Goal: Task Accomplishment & Management: Use online tool/utility

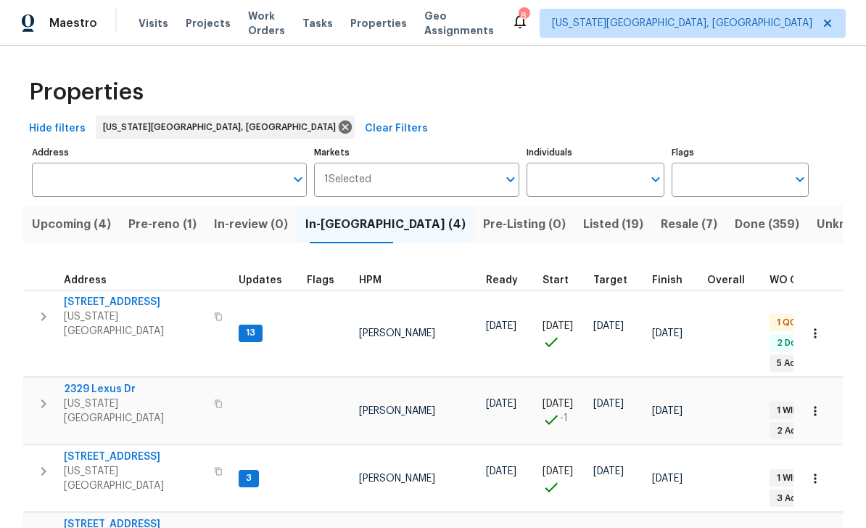
scroll to position [-4, 0]
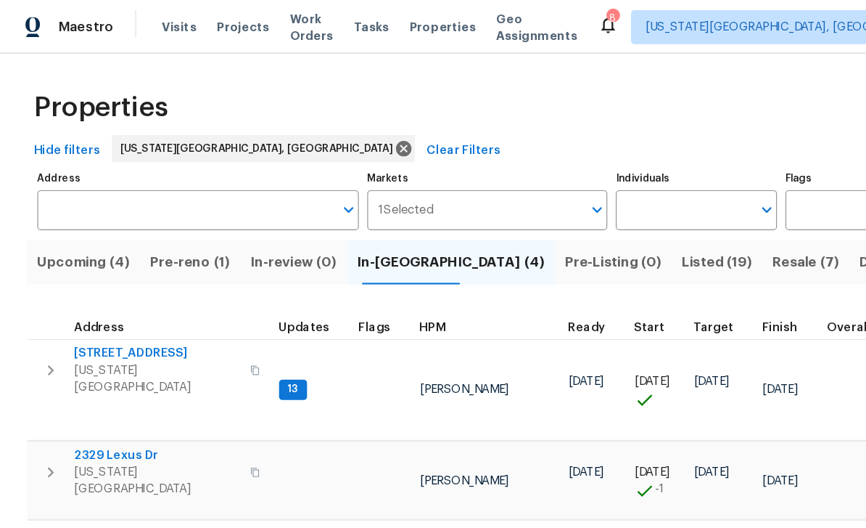
click at [157, 17] on span "Visits" at bounding box center [154, 23] width 30 height 15
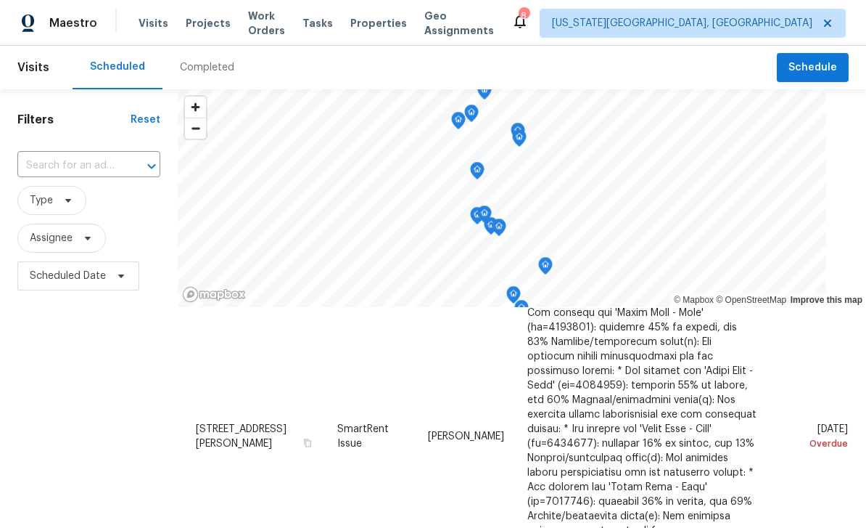
scroll to position [348, 0]
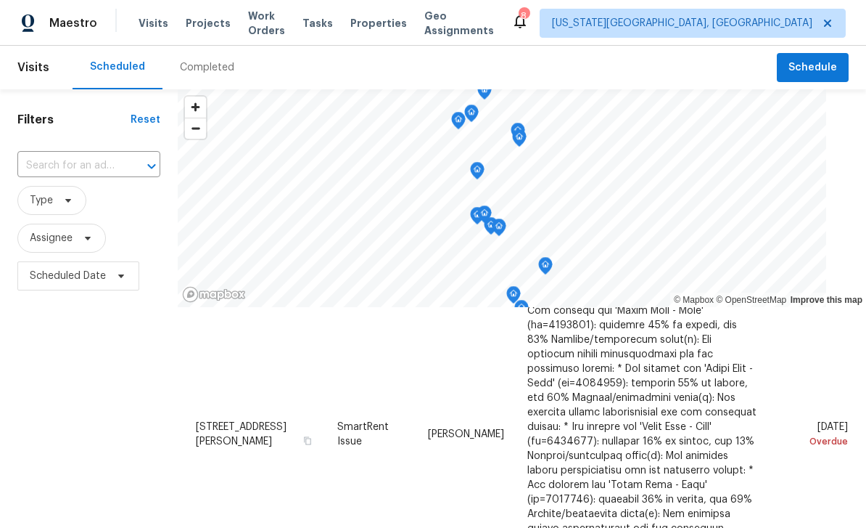
click at [0, 0] on icon at bounding box center [0, 0] width 0 height 0
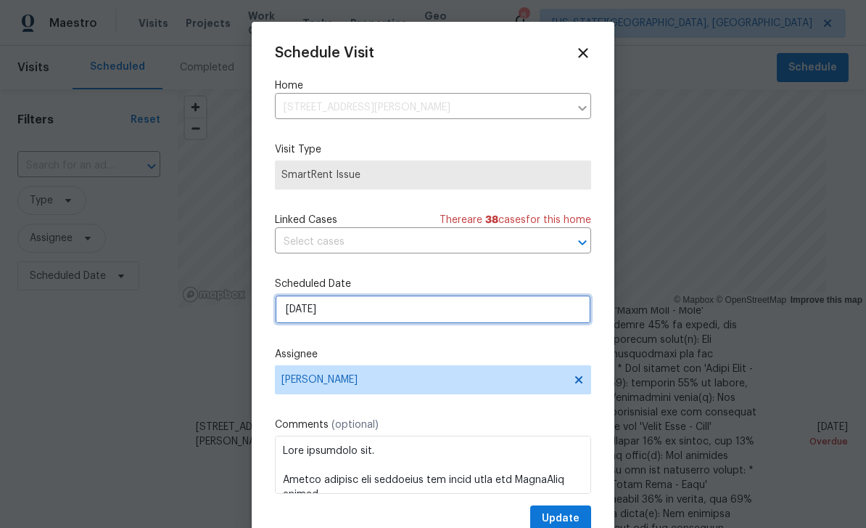
click at [414, 319] on input "[DATE]" at bounding box center [433, 309] width 316 height 29
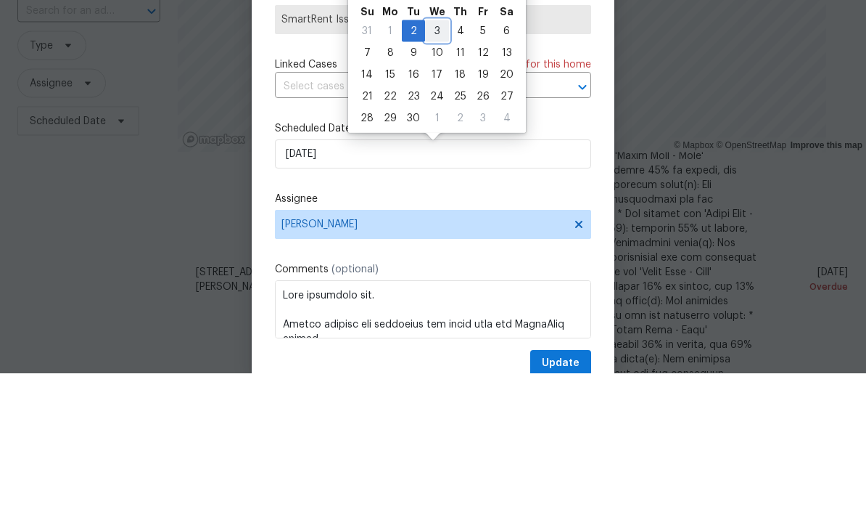
click at [437, 176] on div "3" at bounding box center [437, 186] width 24 height 20
type input "9/3/2025"
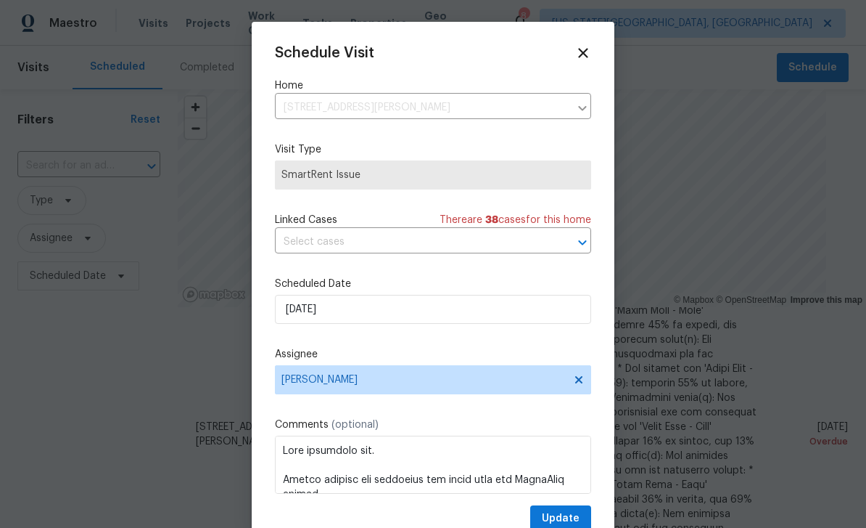
click at [590, 507] on div "Schedule Visit Home 11288 Berry Farm Rd, Fountain, CO 80817 ​ Visit Type SmartR…" at bounding box center [433, 288] width 316 height 487
click at [570, 516] on span "Update" at bounding box center [561, 518] width 38 height 18
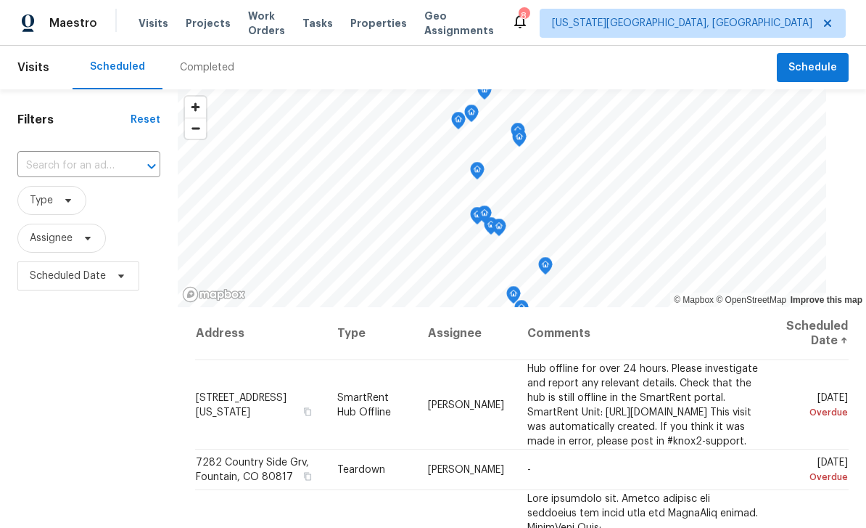
scroll to position [0, 0]
click at [0, 0] on icon at bounding box center [0, 0] width 0 height 0
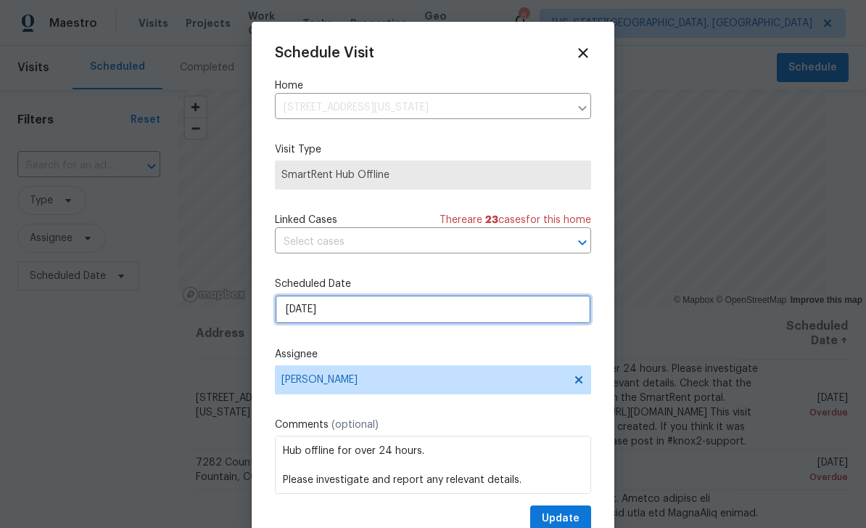
click at [422, 323] on input "[DATE]" at bounding box center [433, 309] width 316 height 29
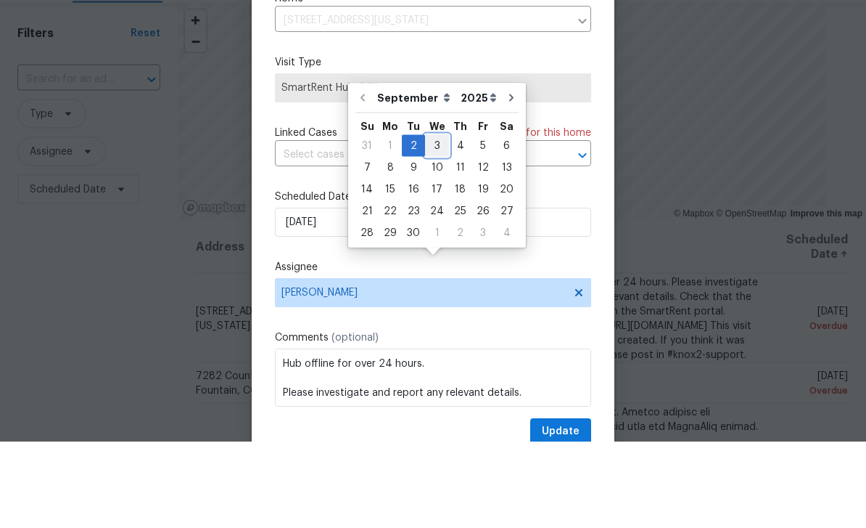
click at [441, 222] on div "3" at bounding box center [437, 232] width 24 height 20
type input "9/3/2025"
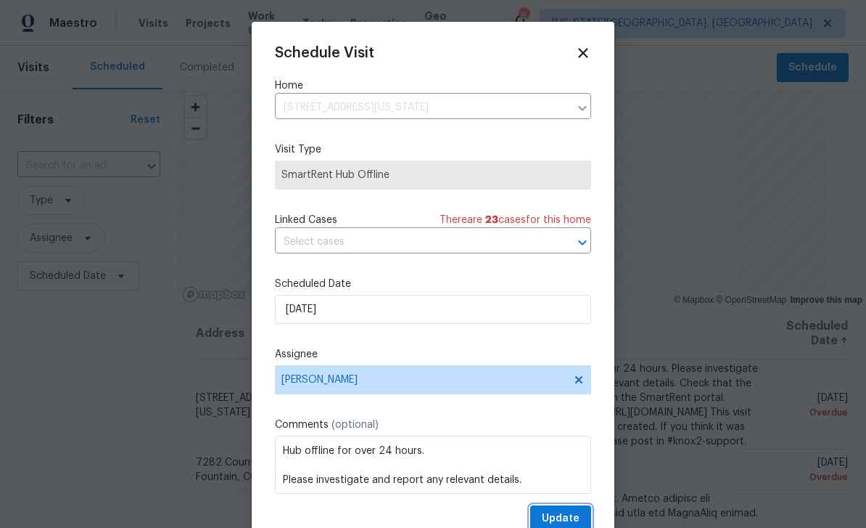
click at [582, 509] on button "Update" at bounding box center [560, 518] width 61 height 27
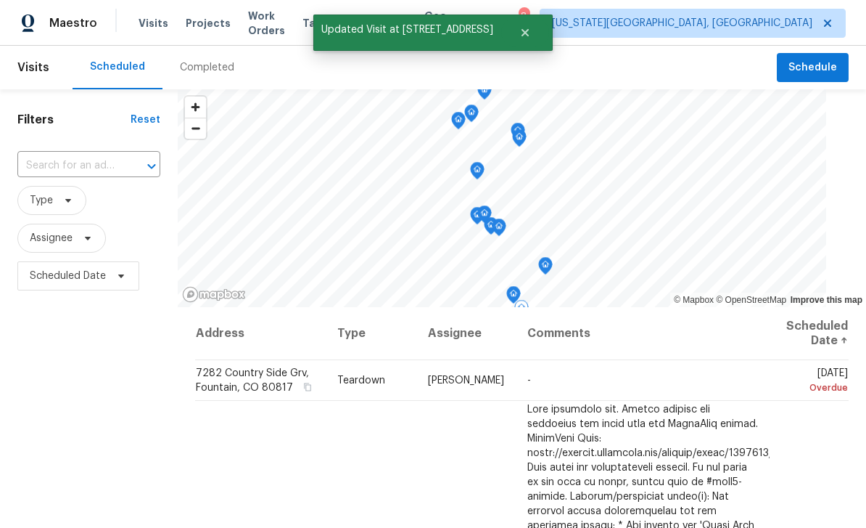
click at [0, 0] on icon at bounding box center [0, 0] width 0 height 0
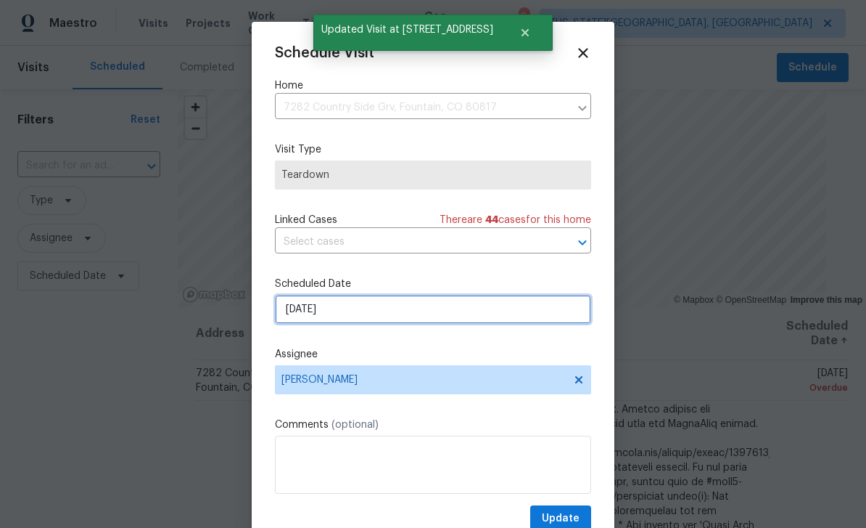
click at [401, 303] on input "[DATE]" at bounding box center [433, 309] width 316 height 29
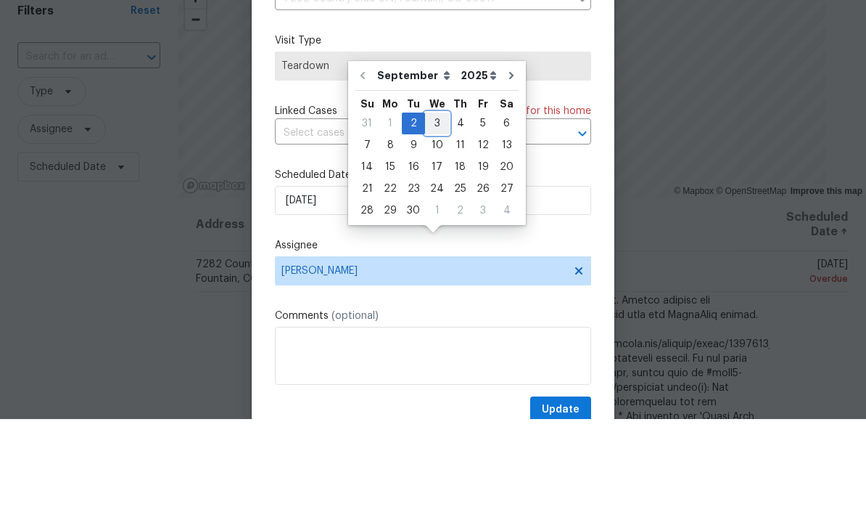
click at [433, 222] on div "3" at bounding box center [437, 232] width 24 height 20
type input "9/3/2025"
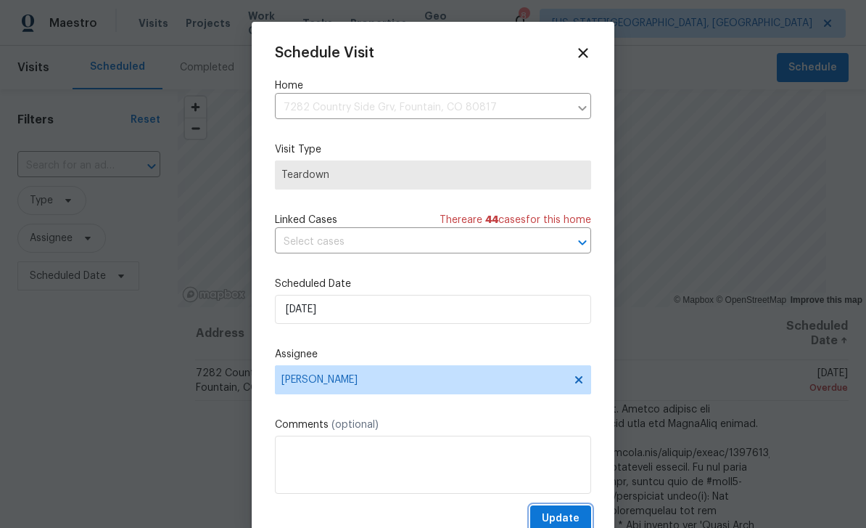
click at [559, 515] on span "Update" at bounding box center [561, 518] width 38 height 18
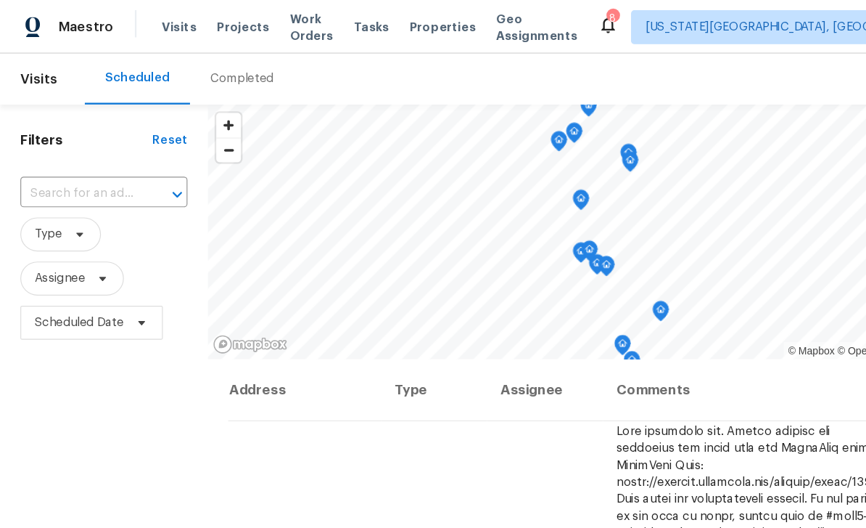
click at [387, 24] on span "Properties" at bounding box center [378, 23] width 57 height 15
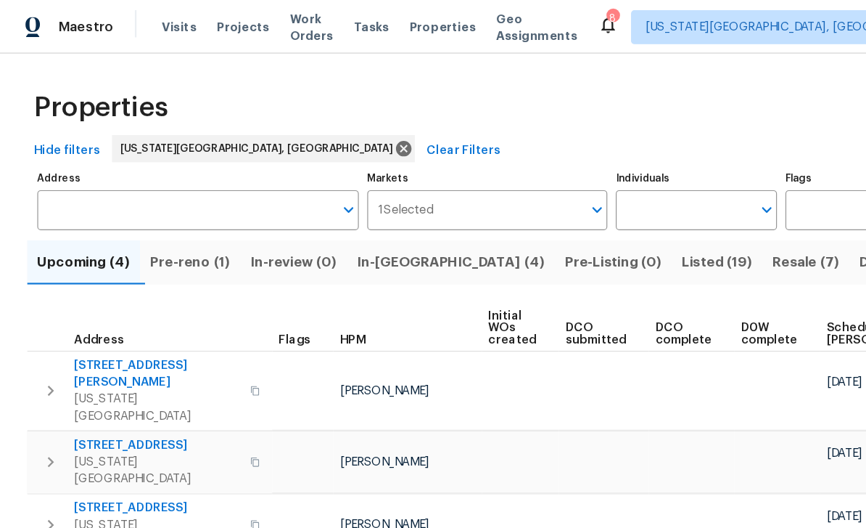
click at [361, 221] on span "In-reno (4)" at bounding box center [385, 224] width 160 height 20
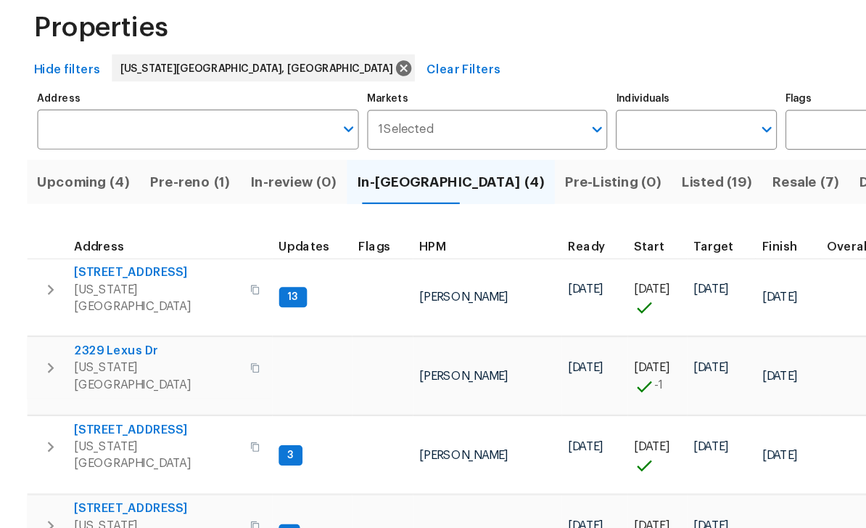
scroll to position [13, 0]
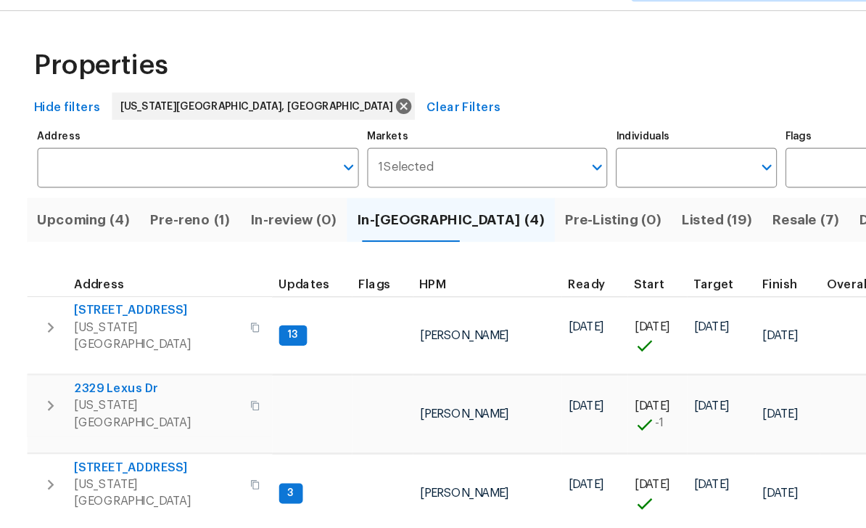
click at [211, 501] on button "button" at bounding box center [218, 518] width 17 height 35
click at [107, 361] on span "2329 Lexus Dr" at bounding box center [134, 368] width 141 height 15
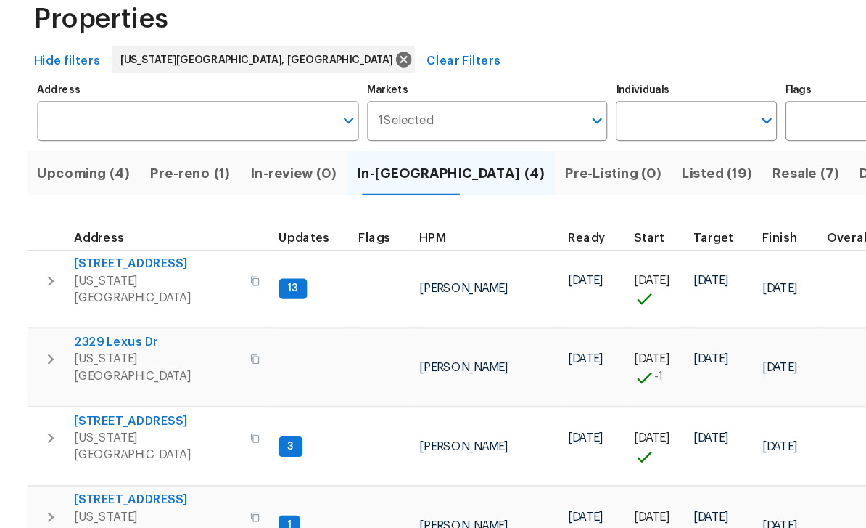
click at [130, 295] on span "6815 Woodgate Ct" at bounding box center [134, 302] width 141 height 15
click at [661, 214] on span "Resale (7)" at bounding box center [689, 224] width 57 height 20
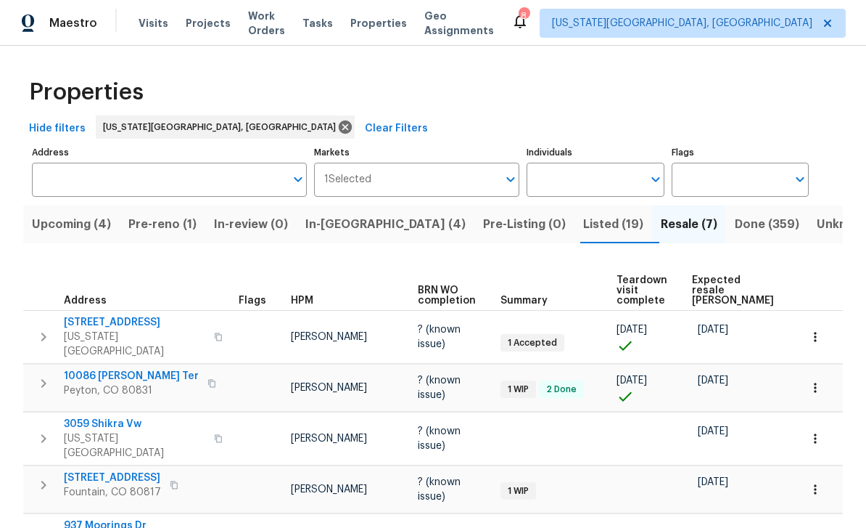
click at [279, 17] on span "Work Orders" at bounding box center [266, 23] width 37 height 29
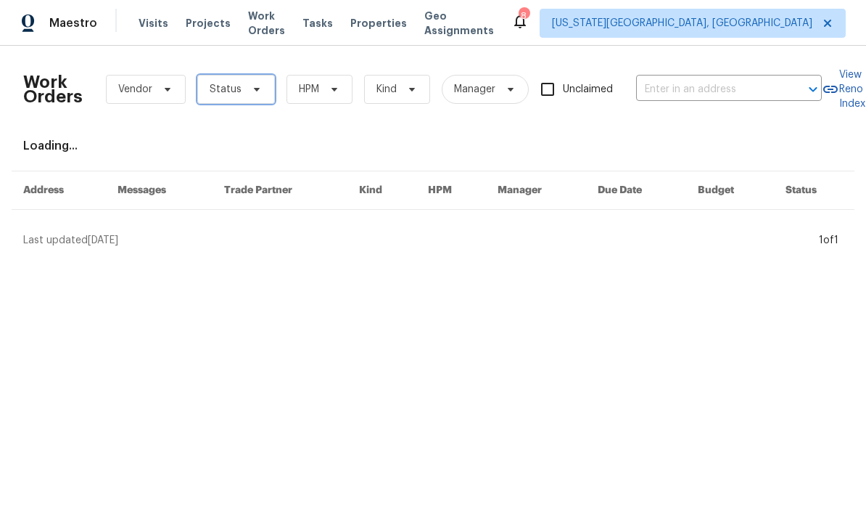
click at [257, 81] on span "Status" at bounding box center [236, 89] width 78 height 29
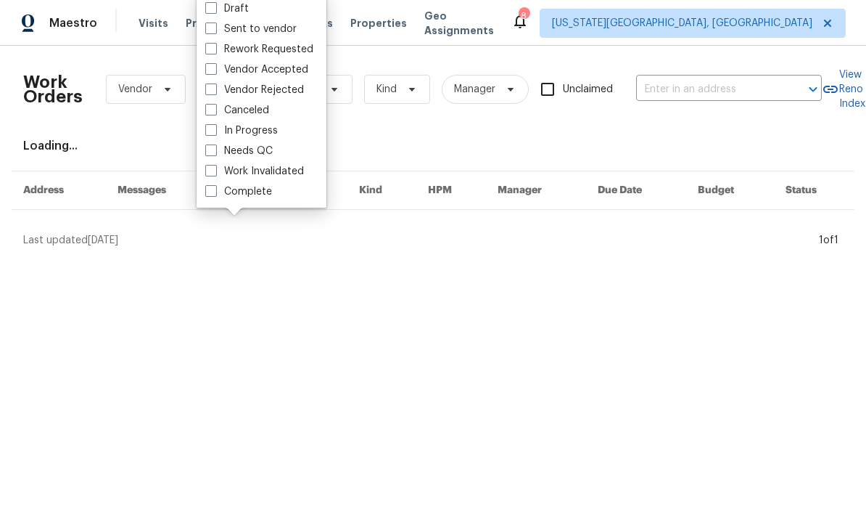
click at [213, 146] on span at bounding box center [211, 150] width 12 height 12
click at [213, 146] on input "Needs QC" at bounding box center [209, 148] width 9 height 9
checkbox input "true"
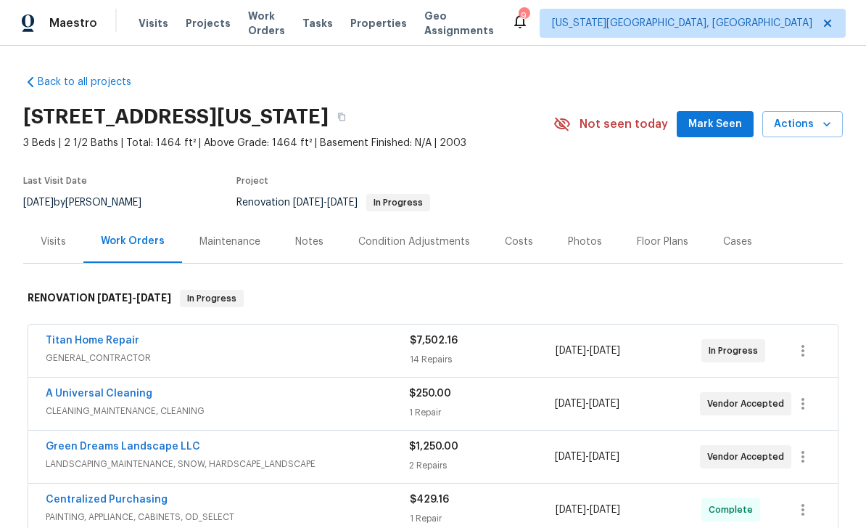
click at [827, 134] on button "Actions" at bounding box center [803, 124] width 81 height 27
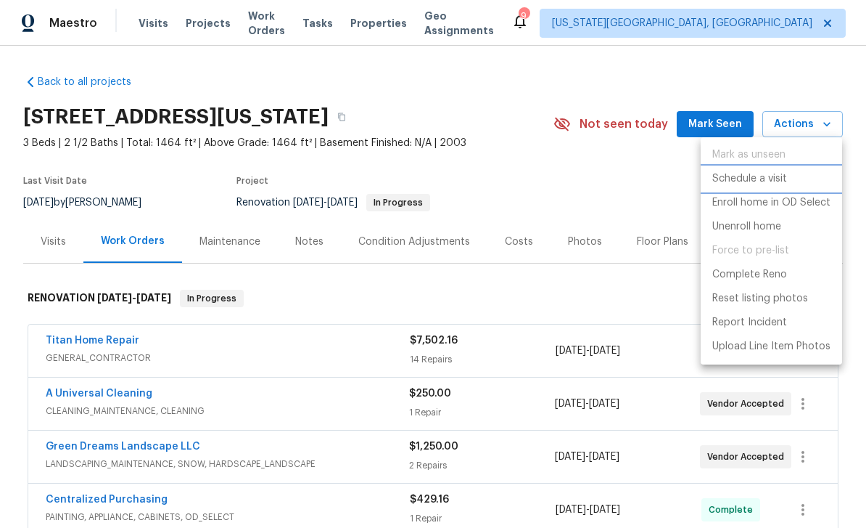
click at [761, 179] on p "Schedule a visit" at bounding box center [750, 178] width 75 height 15
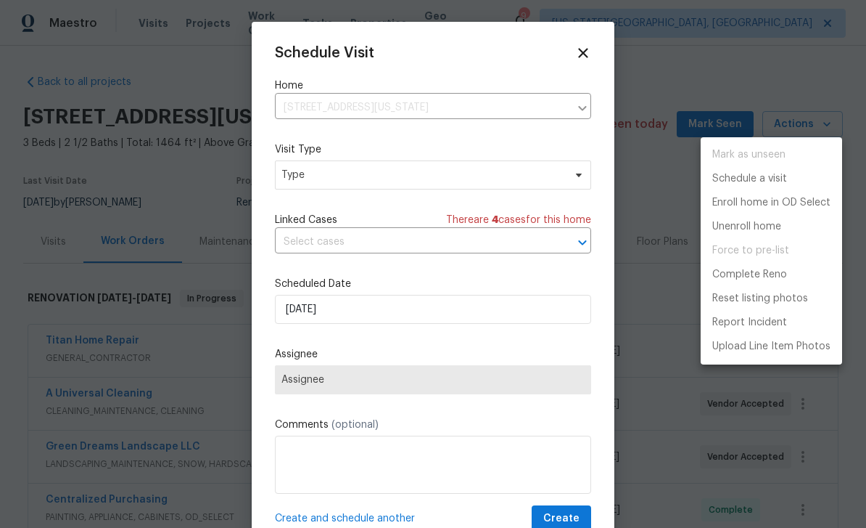
click at [382, 387] on div at bounding box center [433, 264] width 866 height 528
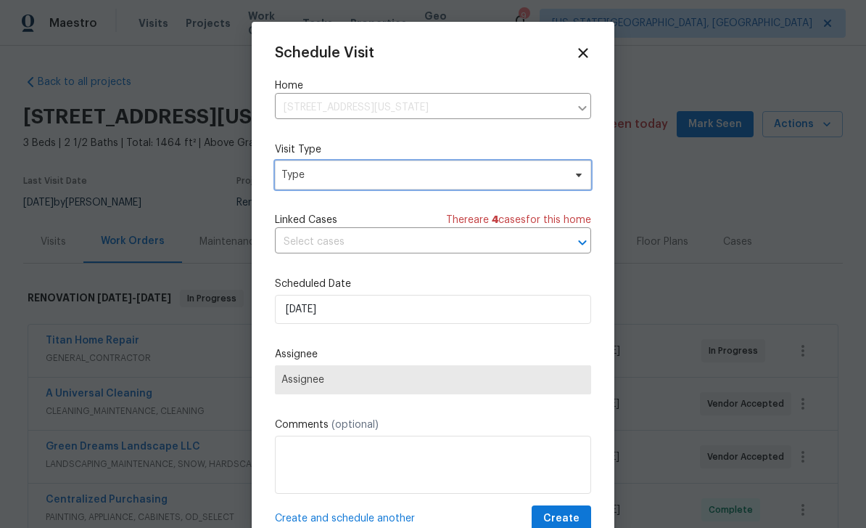
click at [369, 182] on span "Type" at bounding box center [423, 175] width 282 height 15
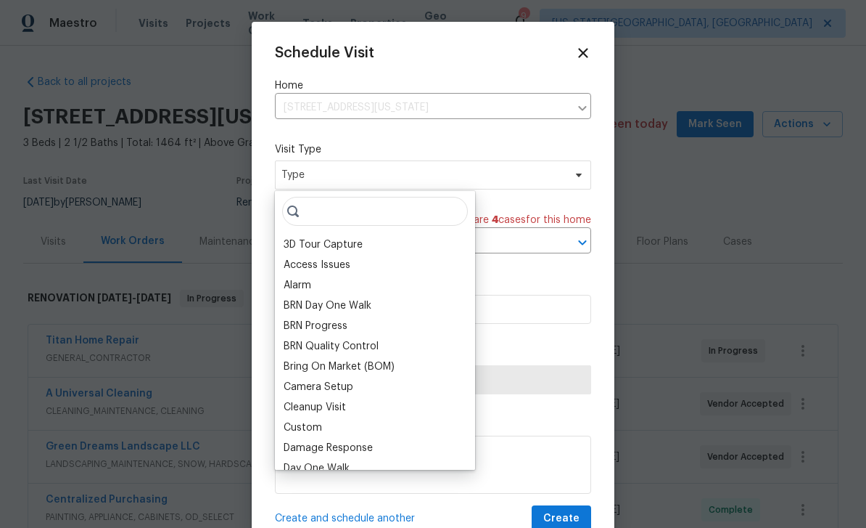
click at [306, 303] on div "BRN Day One Walk" at bounding box center [328, 305] width 88 height 15
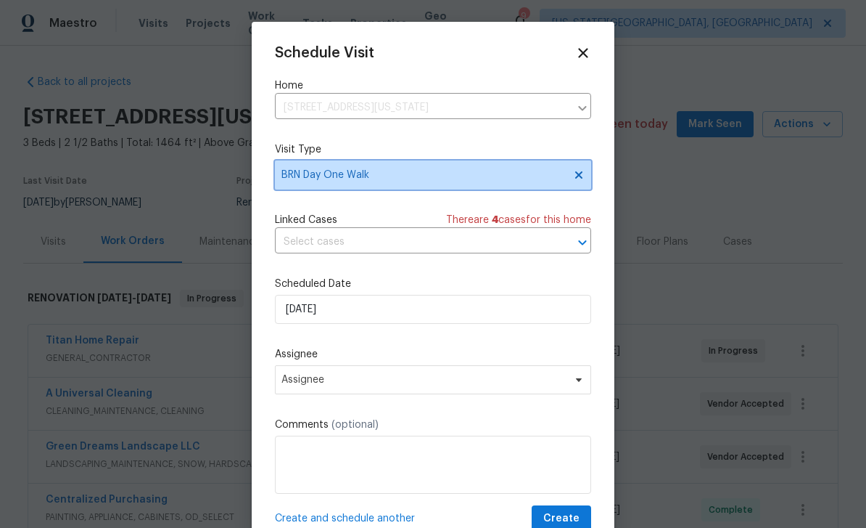
click at [415, 176] on span "BRN Day One Walk" at bounding box center [423, 175] width 282 height 15
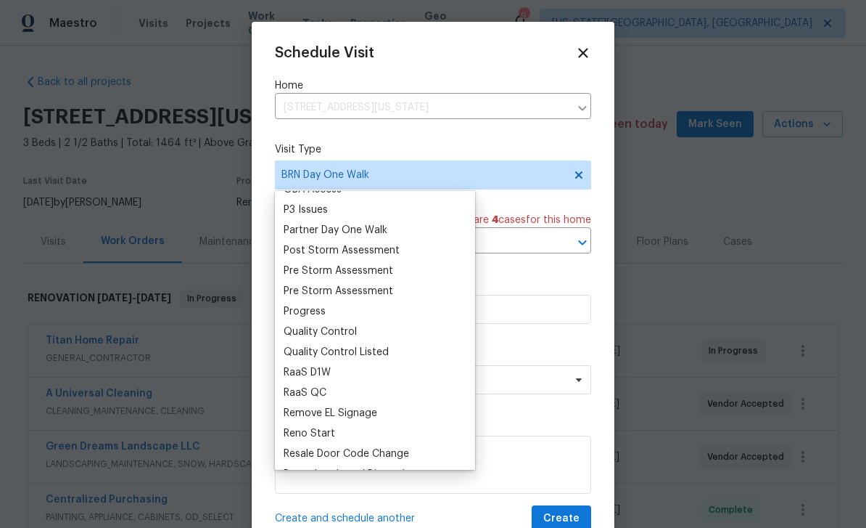
scroll to position [916, 0]
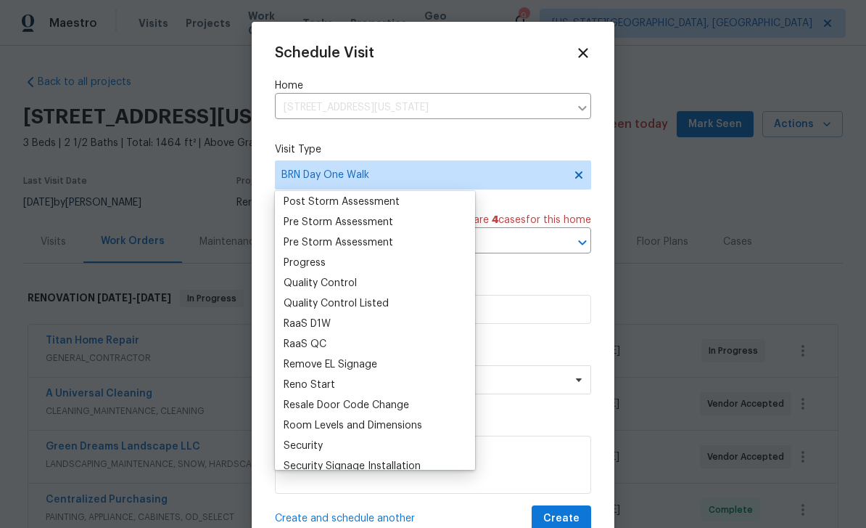
click at [303, 260] on div "Progress" at bounding box center [305, 262] width 42 height 15
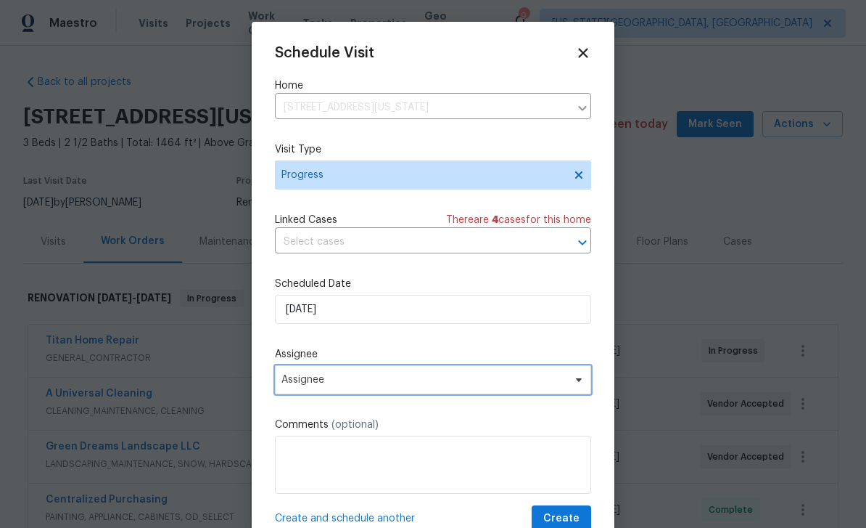
click at [380, 385] on span "Assignee" at bounding box center [424, 380] width 284 height 12
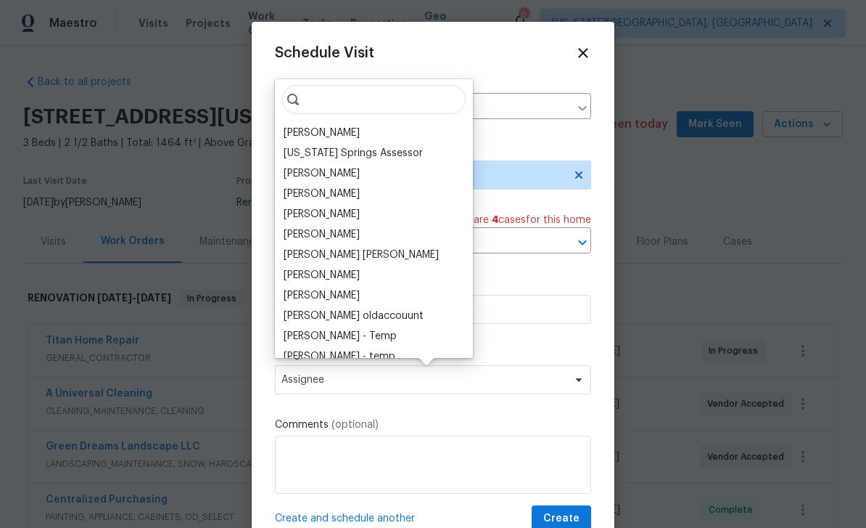
click at [316, 134] on div "[PERSON_NAME]" at bounding box center [322, 133] width 76 height 15
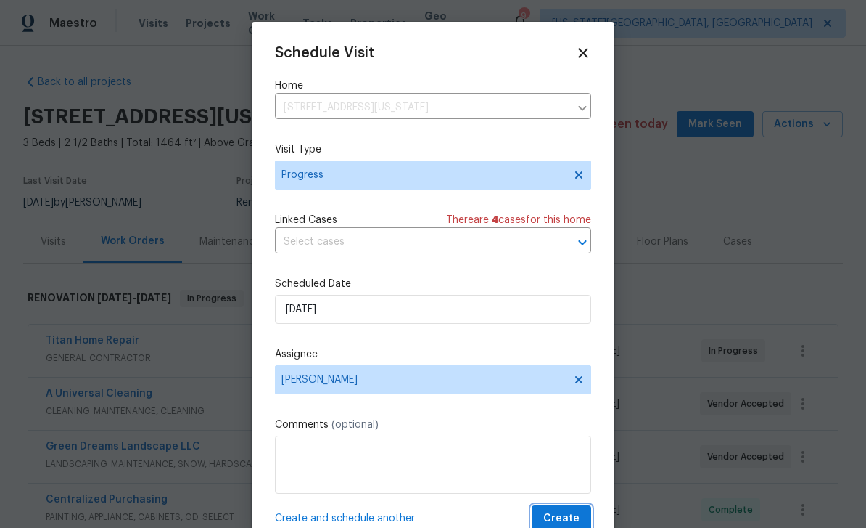
click at [575, 514] on span "Create" at bounding box center [561, 518] width 36 height 18
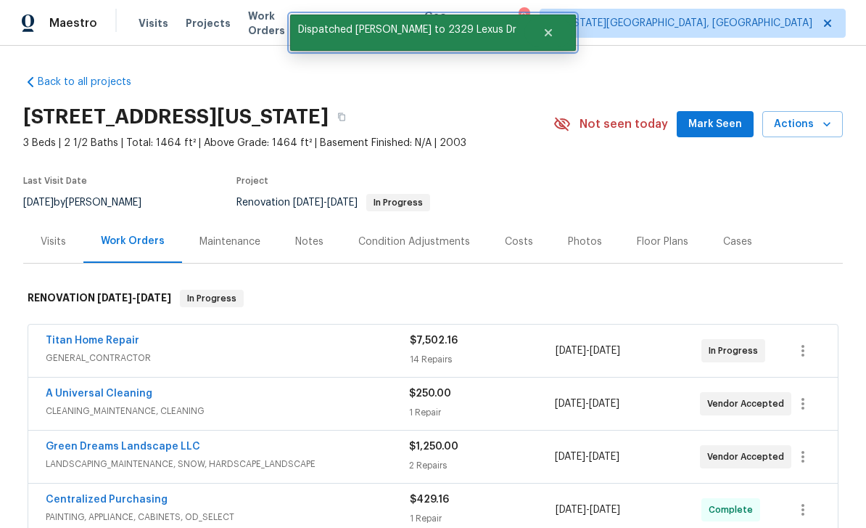
click at [545, 32] on icon "Close" at bounding box center [548, 32] width 7 height 7
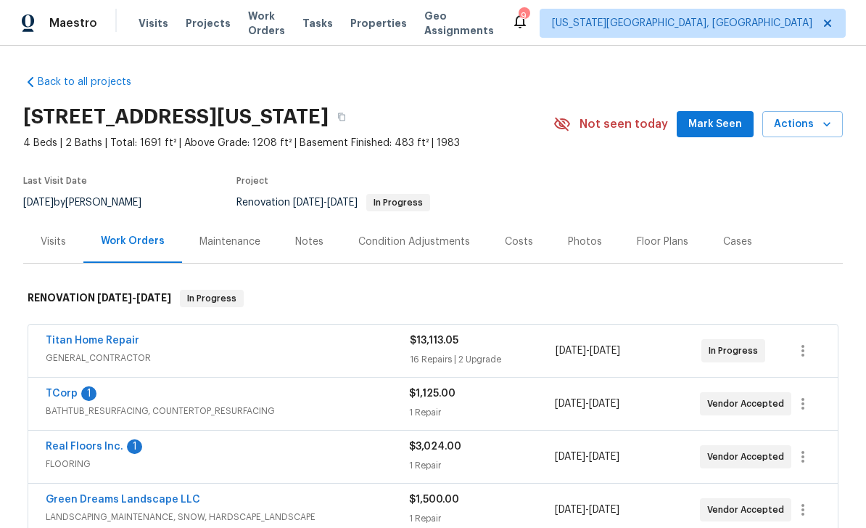
click at [824, 126] on icon "button" at bounding box center [827, 124] width 15 height 15
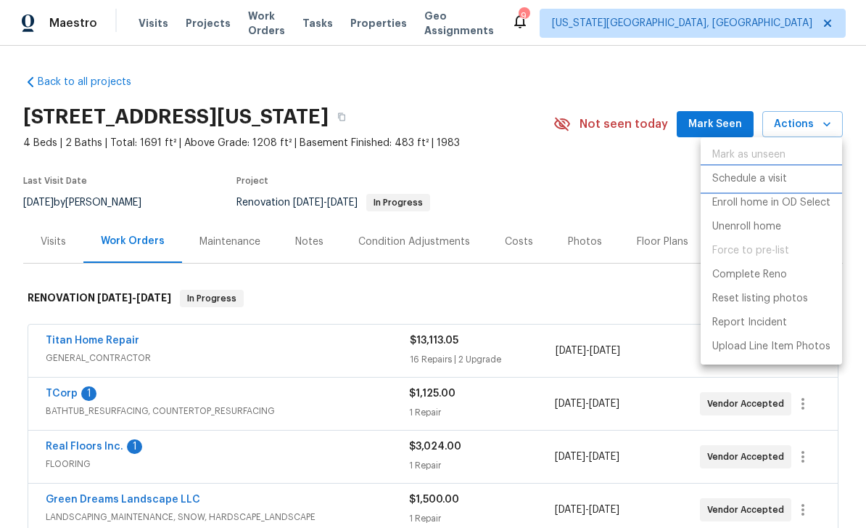
click at [756, 177] on p "Schedule a visit" at bounding box center [750, 178] width 75 height 15
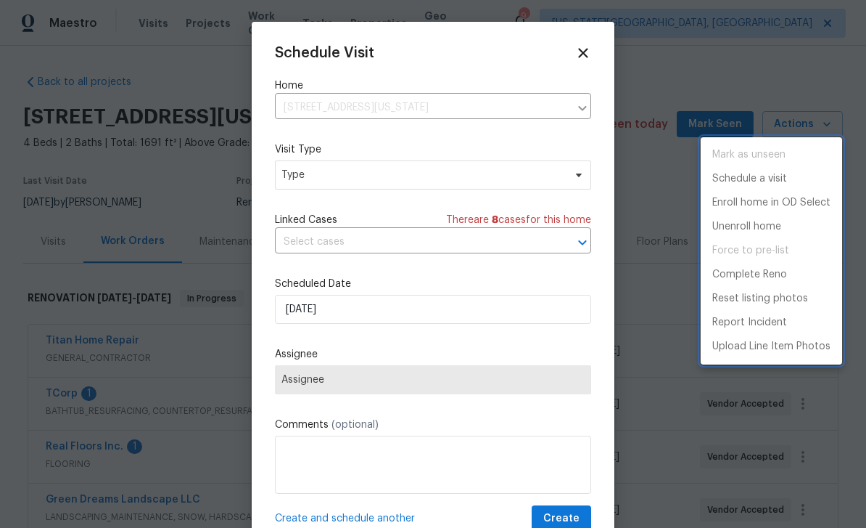
click at [390, 176] on div at bounding box center [433, 264] width 866 height 528
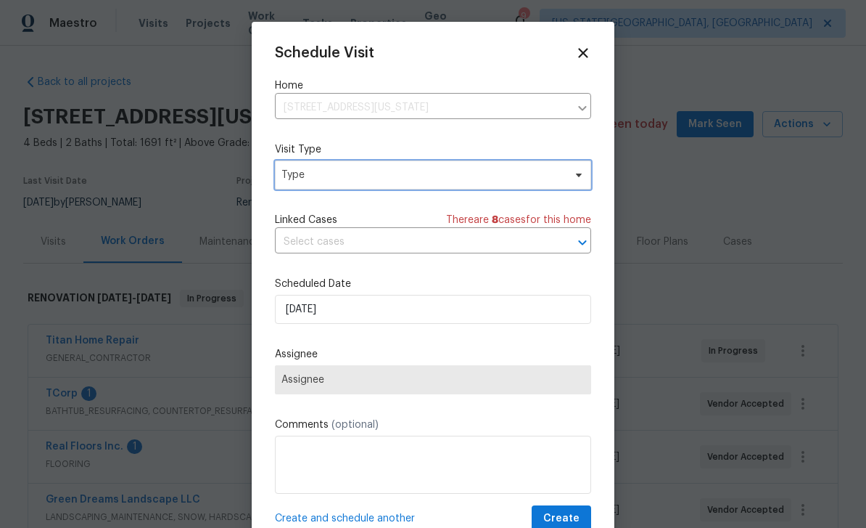
click at [561, 175] on span "Type" at bounding box center [423, 175] width 282 height 15
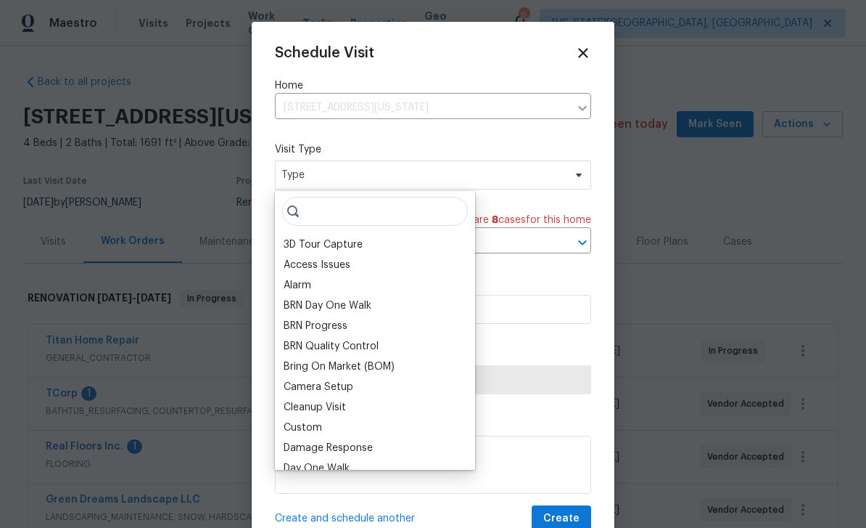
click at [312, 313] on div "BRN Day One Walk" at bounding box center [375, 305] width 192 height 20
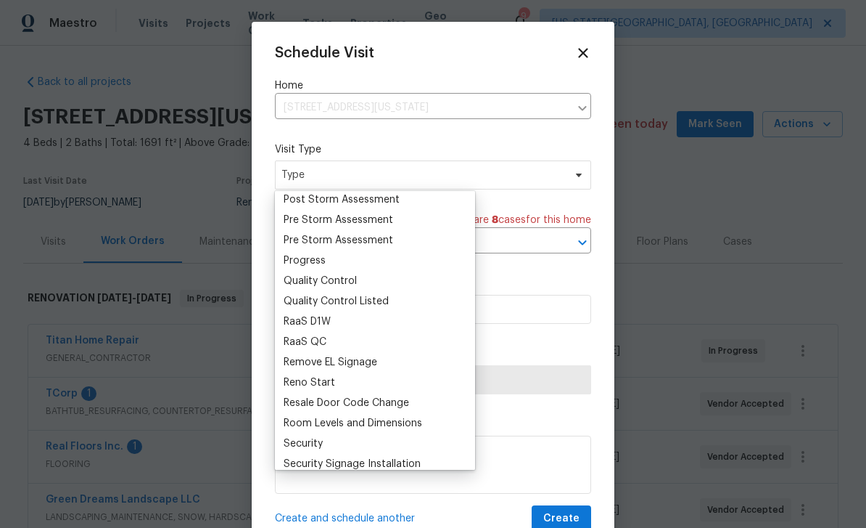
scroll to position [916, 0]
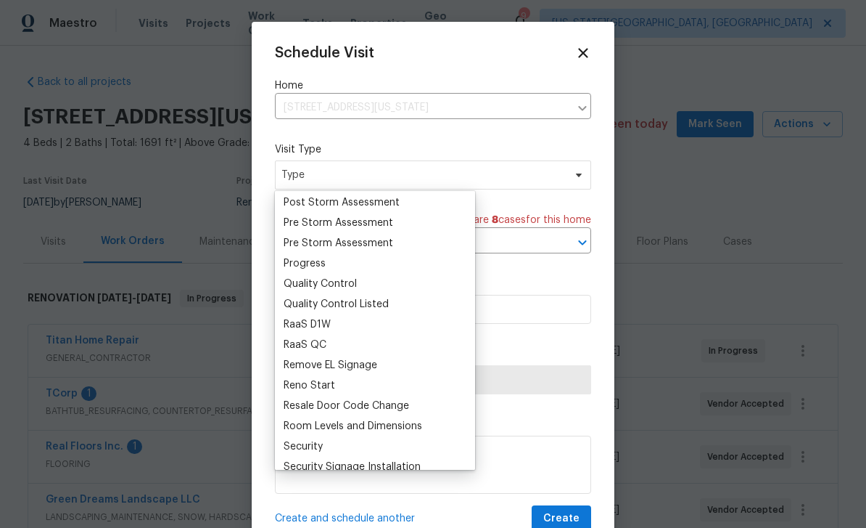
click at [312, 268] on div "Progress" at bounding box center [305, 263] width 42 height 15
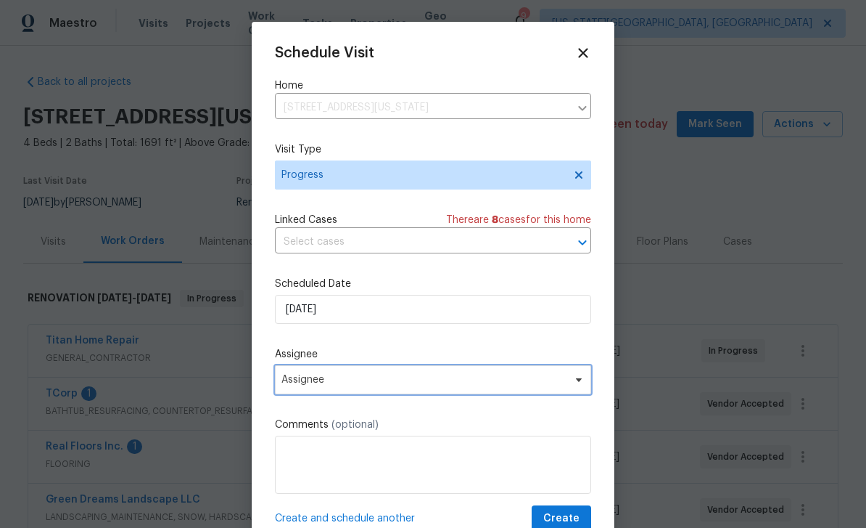
click at [393, 392] on span "Assignee" at bounding box center [433, 379] width 316 height 29
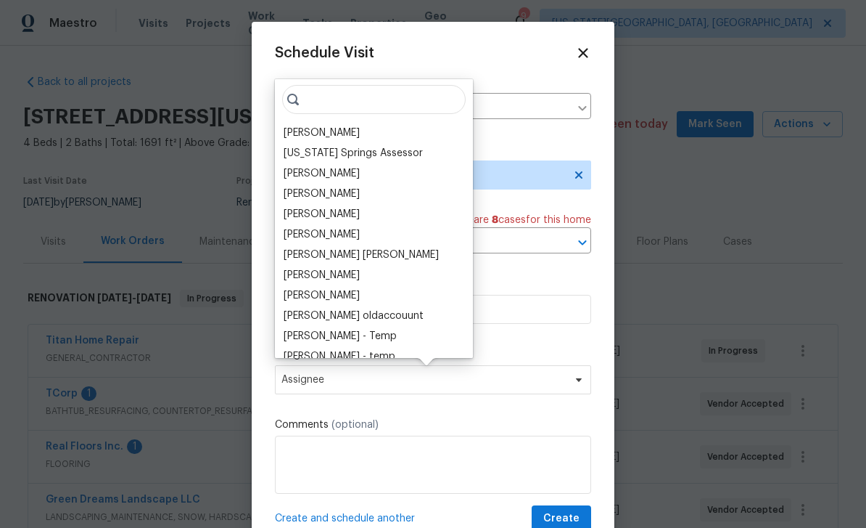
click at [321, 133] on div "[PERSON_NAME]" at bounding box center [322, 133] width 76 height 15
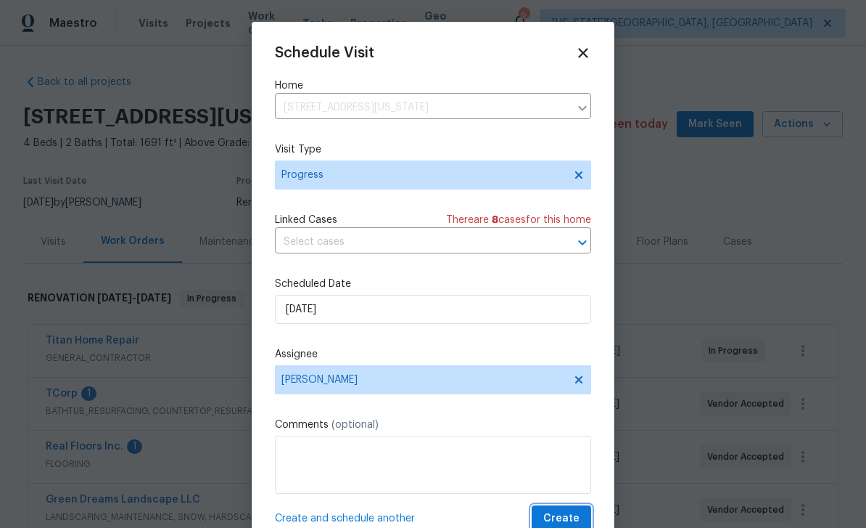
click at [574, 509] on button "Create" at bounding box center [562, 518] width 60 height 27
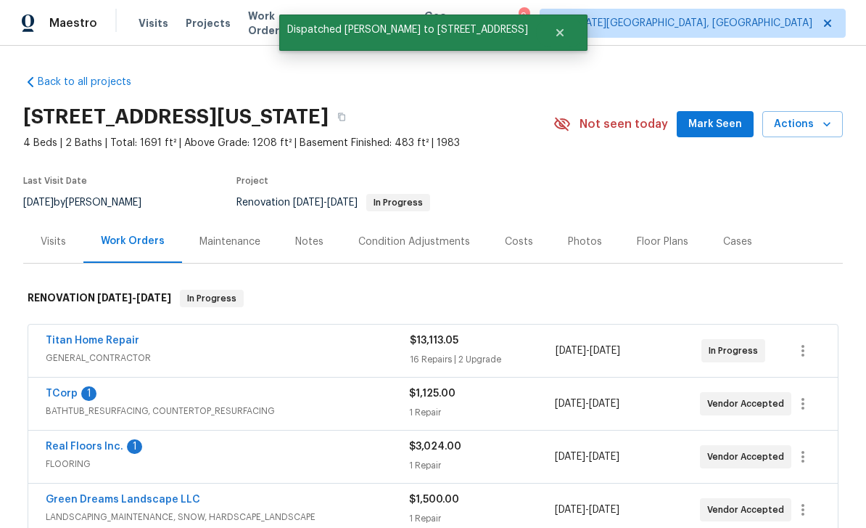
click at [618, 5] on div "Maestro Visits Projects Work Orders Tasks Properties Geo Assignments 9 Colorado…" at bounding box center [433, 23] width 866 height 46
